Goal: Task Accomplishment & Management: Use online tool/utility

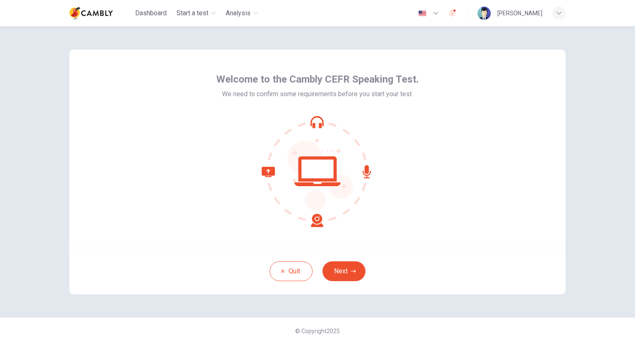
click at [592, 114] on div "Welcome to the Cambly CEFR Speaking Test. We need to confirm some requirements …" at bounding box center [317, 183] width 635 height 315
click at [335, 270] on button "Next" at bounding box center [343, 272] width 43 height 20
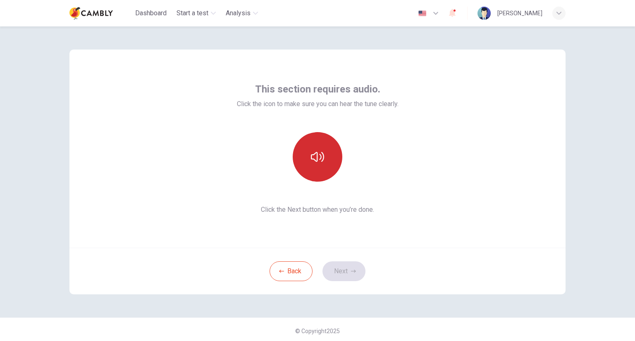
click at [311, 155] on icon "button" at bounding box center [317, 157] width 13 height 10
click at [339, 267] on button "Next" at bounding box center [343, 272] width 43 height 20
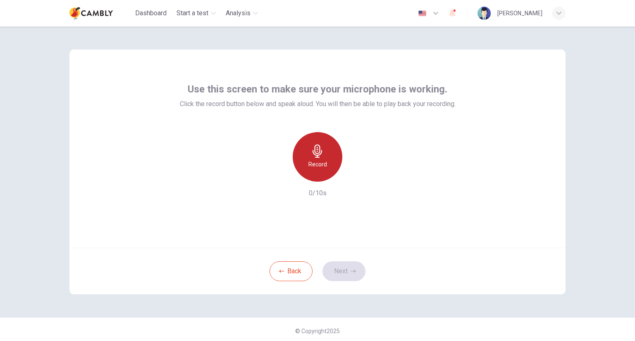
click at [321, 161] on h6 "Record" at bounding box center [317, 164] width 19 height 10
click at [321, 161] on h6 "Stop" at bounding box center [317, 164] width 12 height 10
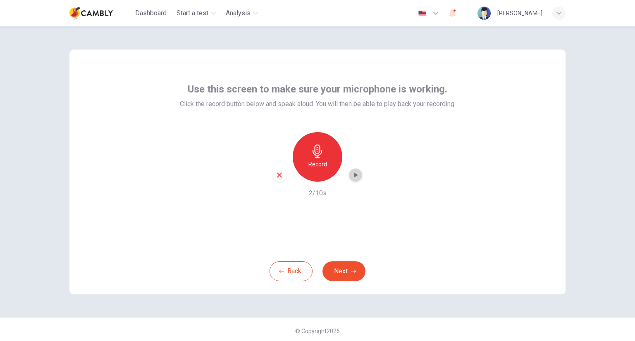
click at [351, 176] on icon "button" at bounding box center [355, 175] width 8 height 8
click at [273, 177] on div "button" at bounding box center [279, 175] width 13 height 13
click at [347, 270] on button "Next" at bounding box center [343, 272] width 43 height 20
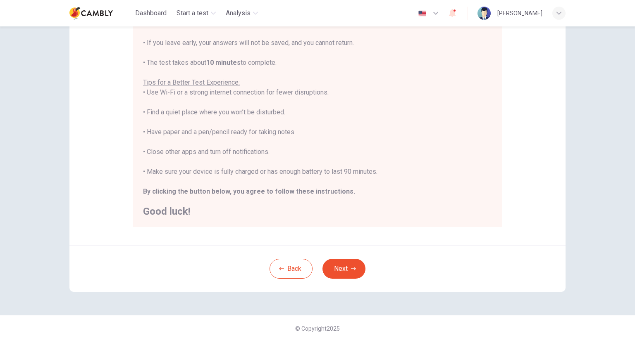
scroll to position [118, 0]
click at [347, 262] on button "Next" at bounding box center [343, 269] width 43 height 20
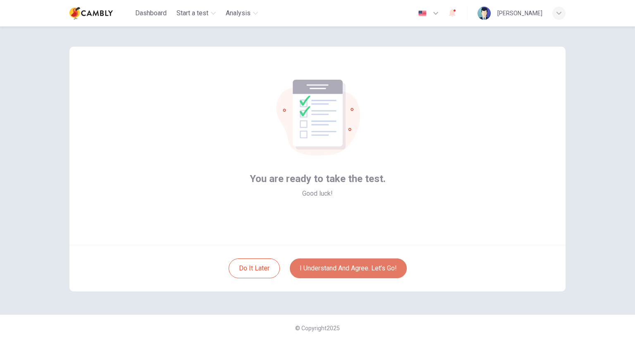
click at [362, 272] on button "I understand and agree. Let’s go!" at bounding box center [348, 269] width 117 height 20
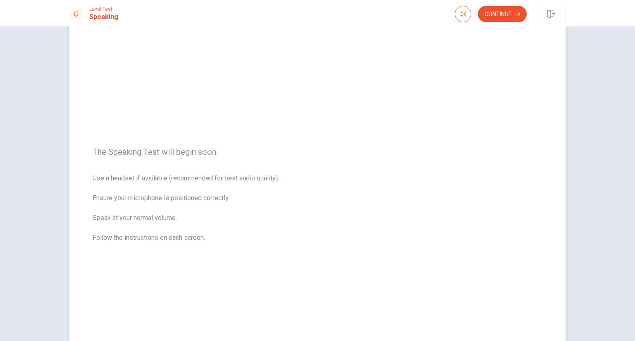
scroll to position [22, 0]
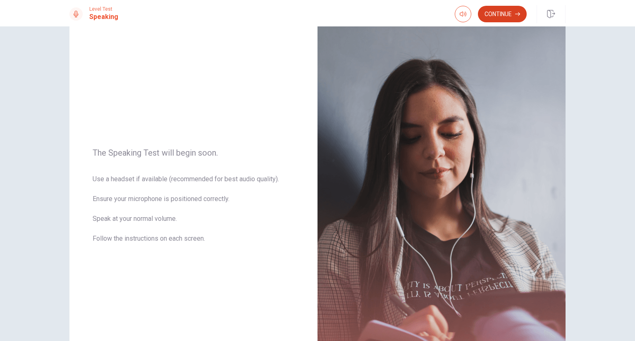
click at [498, 14] on button "Continue" at bounding box center [502, 14] width 49 height 17
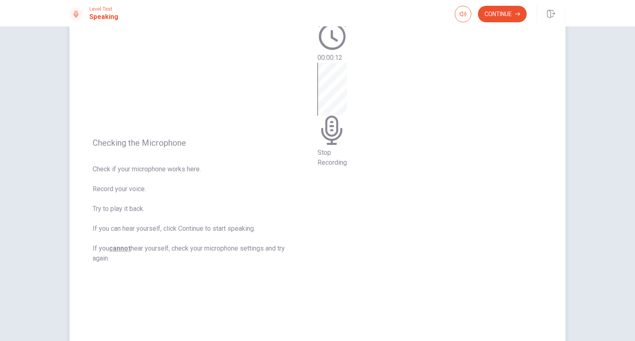
click at [347, 168] on div "Stop Recording" at bounding box center [331, 115] width 29 height 105
click at [321, 95] on button "Play Audio" at bounding box center [320, 91] width 2 height 8
click at [342, 132] on div "00:00:12" at bounding box center [329, 201] width 25 height 360
click at [496, 14] on button "Continue" at bounding box center [502, 14] width 49 height 17
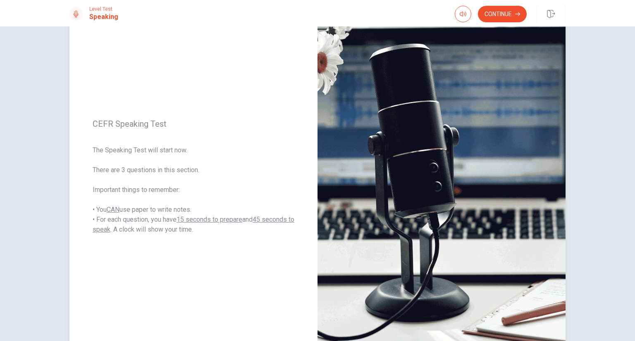
scroll to position [0, 0]
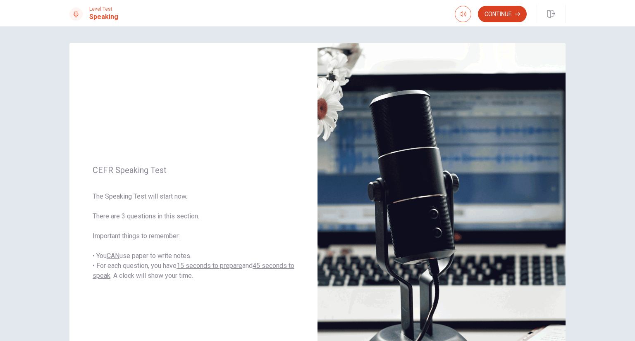
click at [507, 18] on button "Continue" at bounding box center [502, 14] width 49 height 17
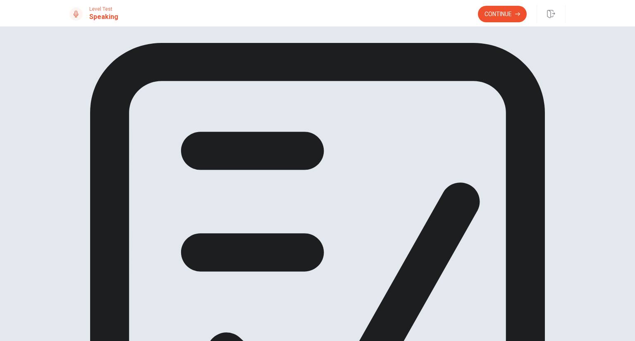
click at [496, 14] on button "Continue" at bounding box center [502, 14] width 49 height 17
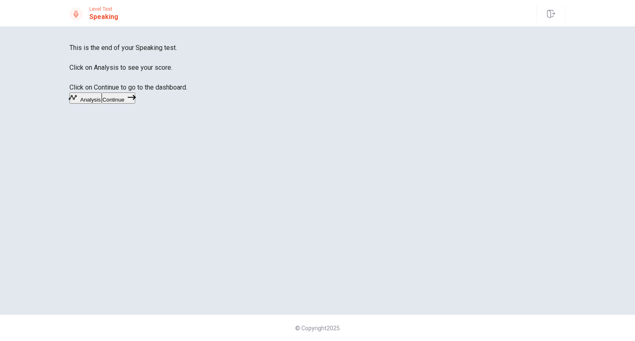
click at [102, 104] on button "Analysis" at bounding box center [85, 98] width 32 height 11
